Goal: Task Accomplishment & Management: Manage account settings

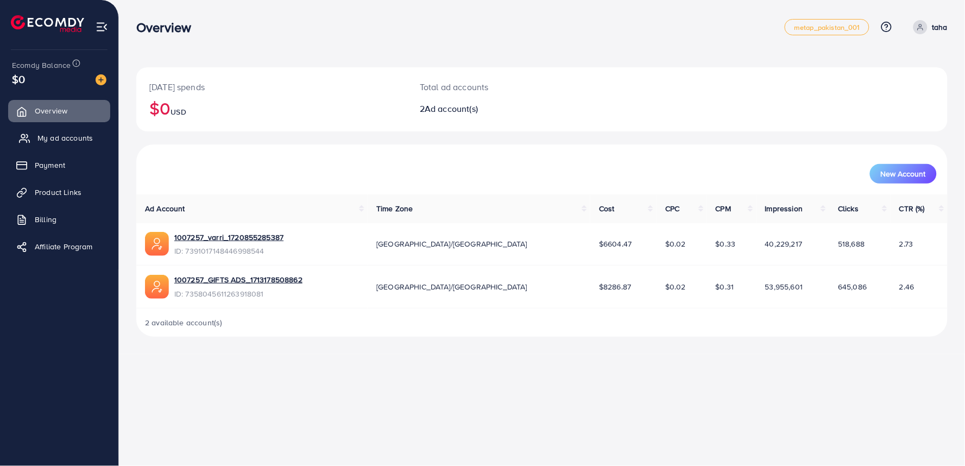
click at [78, 131] on link "My ad accounts" at bounding box center [59, 138] width 102 height 22
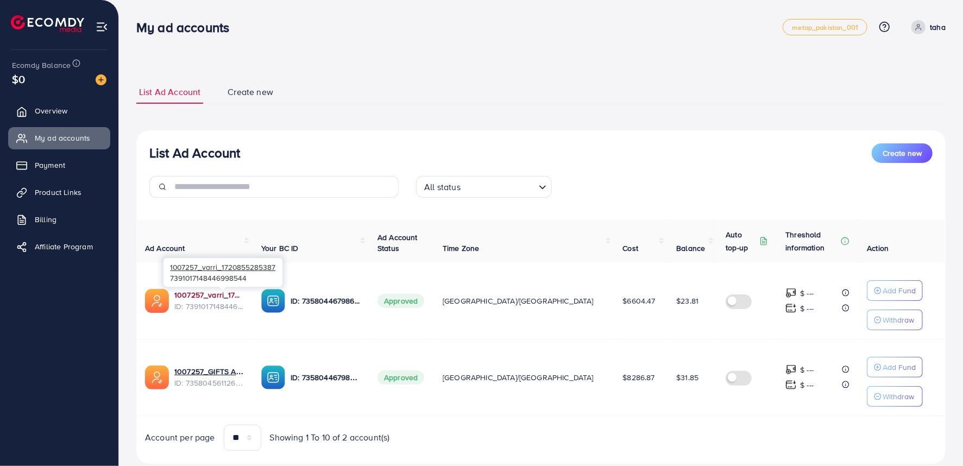
click at [244, 293] on link "1007257_varri_1720855285387" at bounding box center [209, 294] width 70 height 11
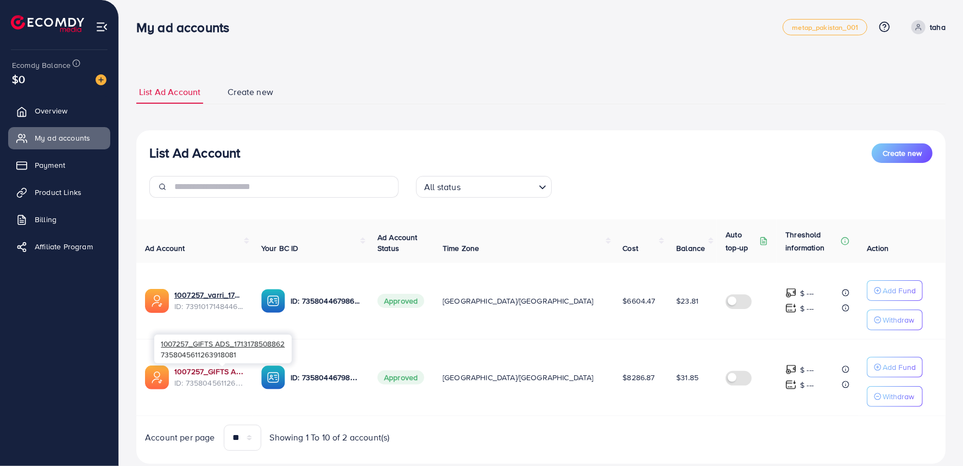
click at [235, 375] on link "1007257_GIFTS ADS_1713178508862" at bounding box center [209, 371] width 70 height 11
